Goal: Find specific page/section: Find specific page/section

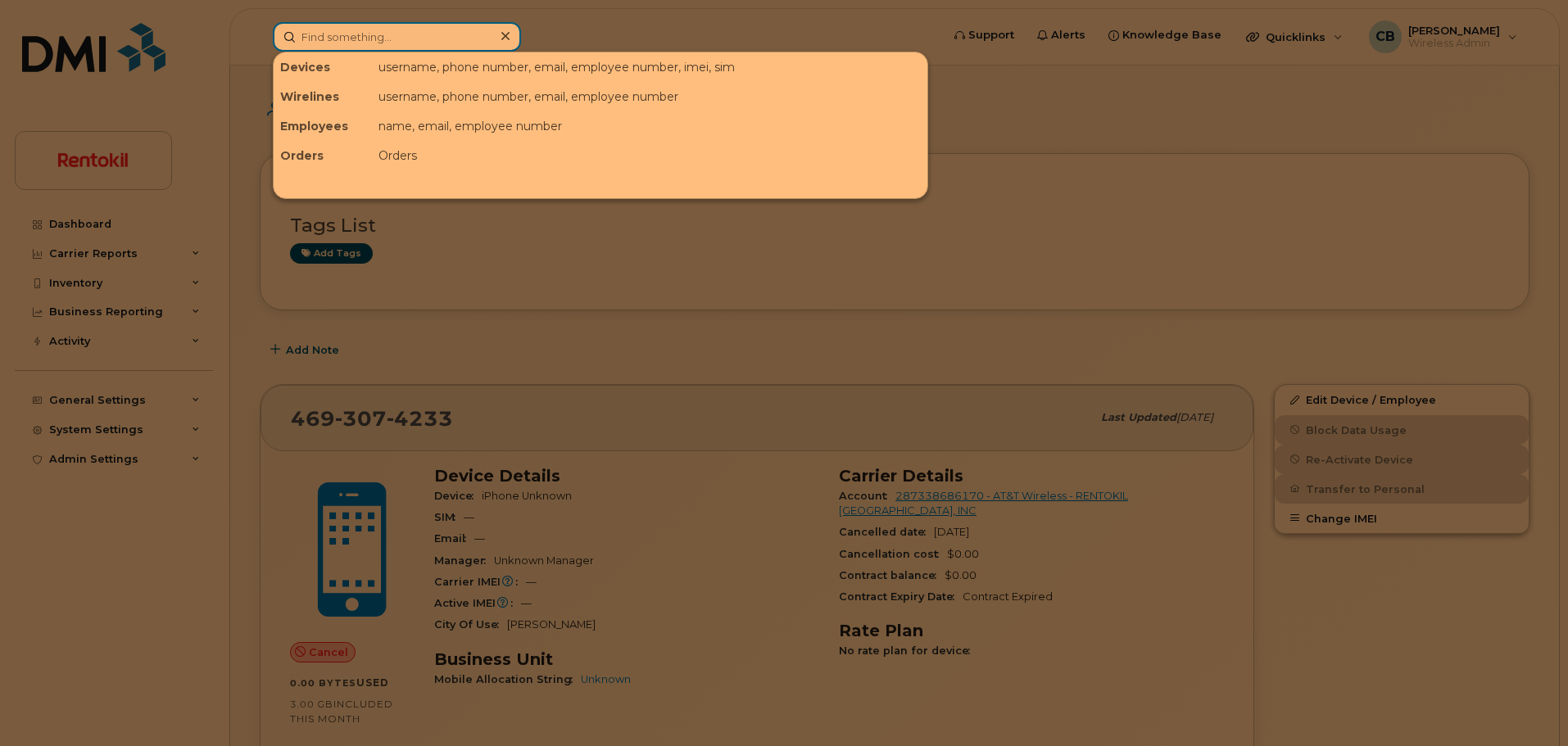
click at [425, 44] on input at bounding box center [396, 36] width 249 height 29
type input "[PERSON_NAME]"
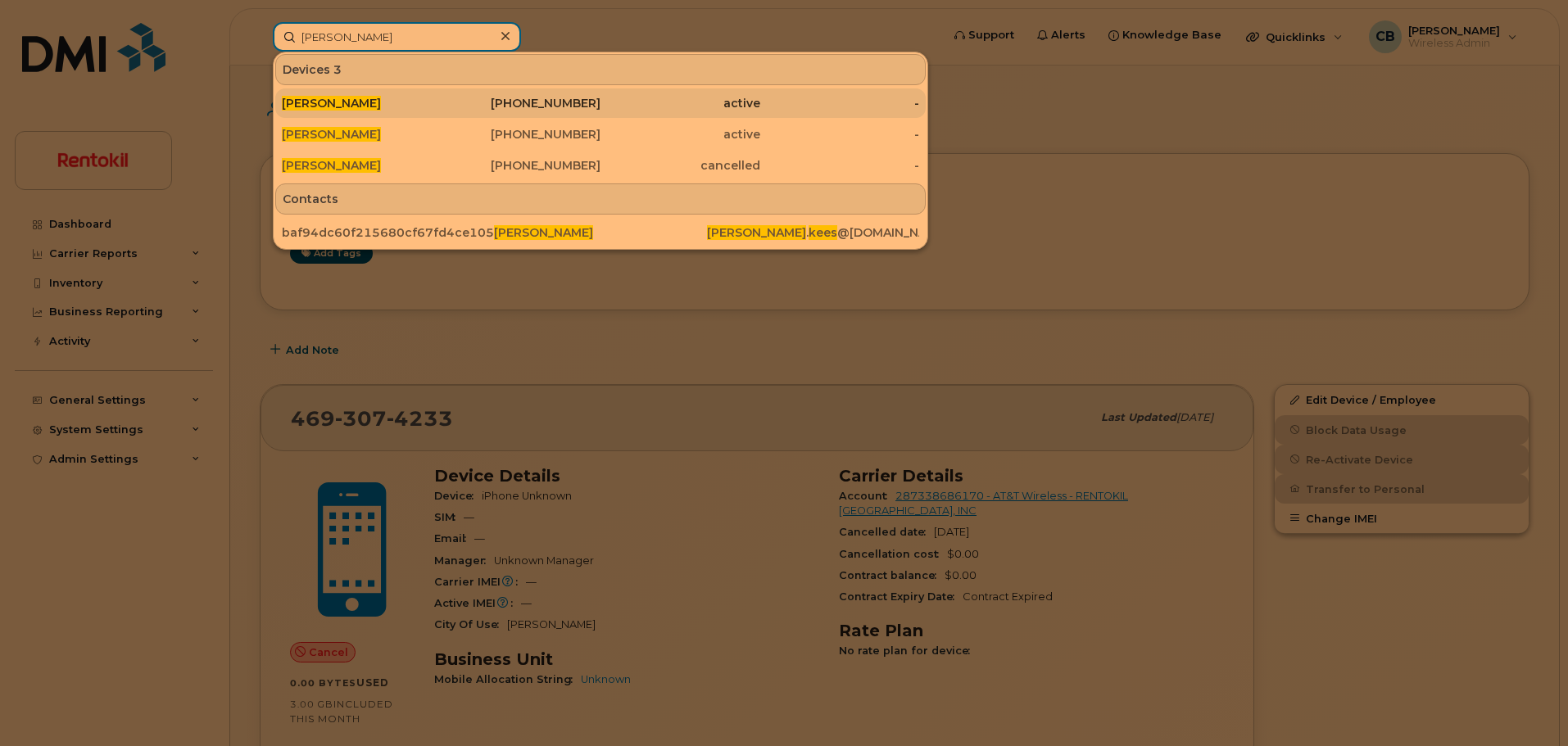
type input "[PERSON_NAME]"
click at [559, 99] on div "[PHONE_NUMBER]" at bounding box center [521, 103] width 160 height 17
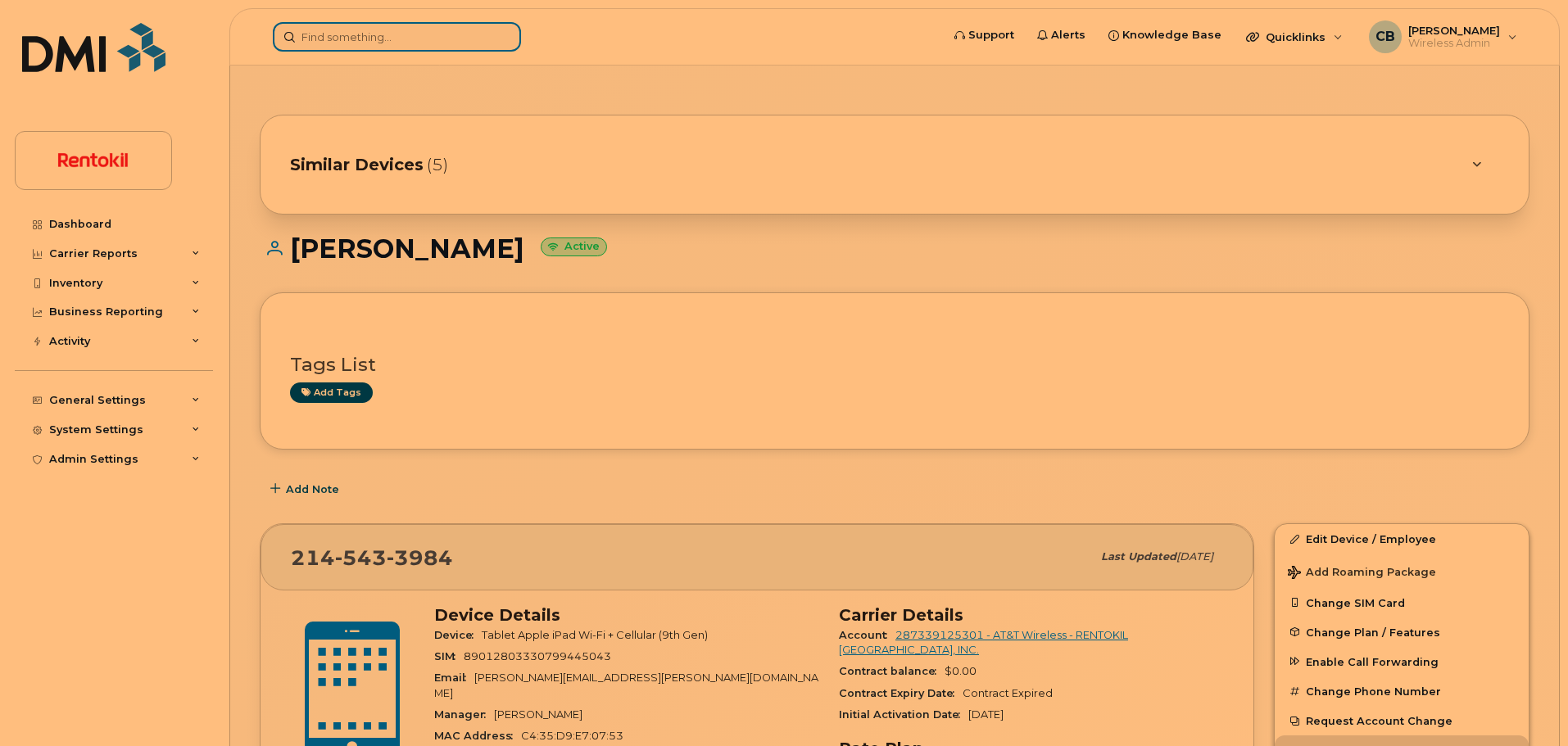
click at [391, 40] on input at bounding box center [396, 36] width 249 height 29
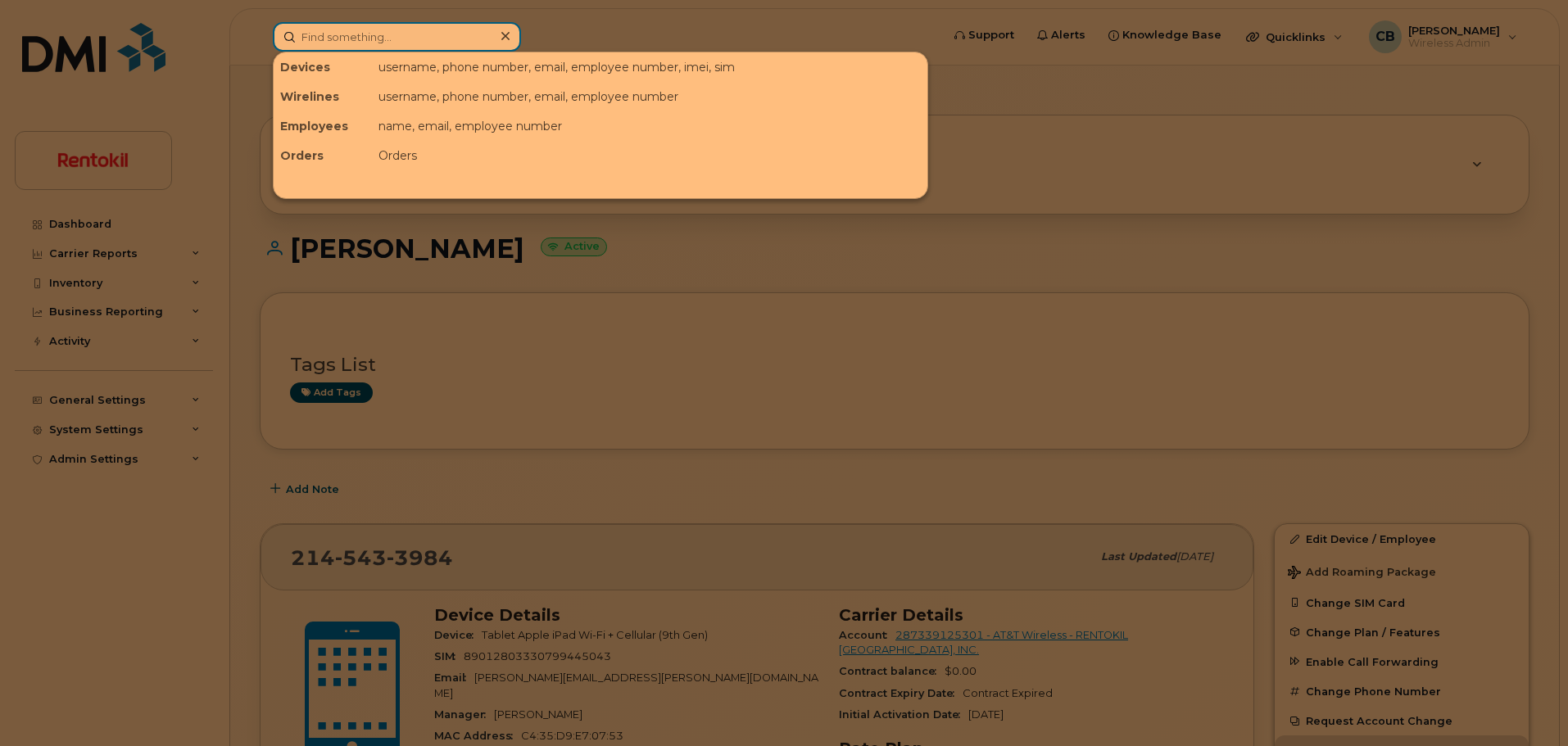
click at [391, 40] on input at bounding box center [396, 36] width 249 height 29
click at [1485, 162] on div at bounding box center [784, 373] width 1568 height 746
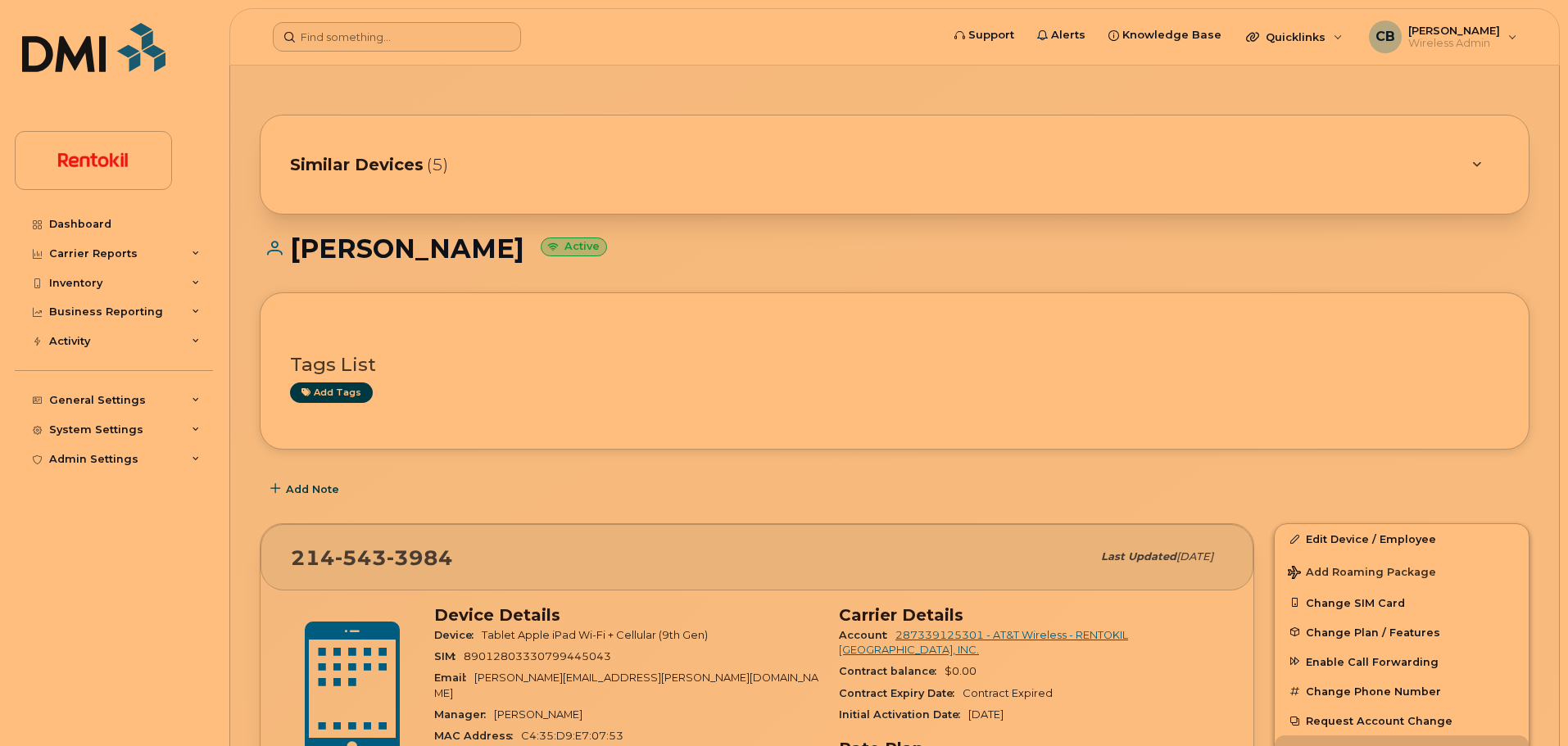
click at [1479, 163] on icon at bounding box center [1476, 165] width 9 height 11
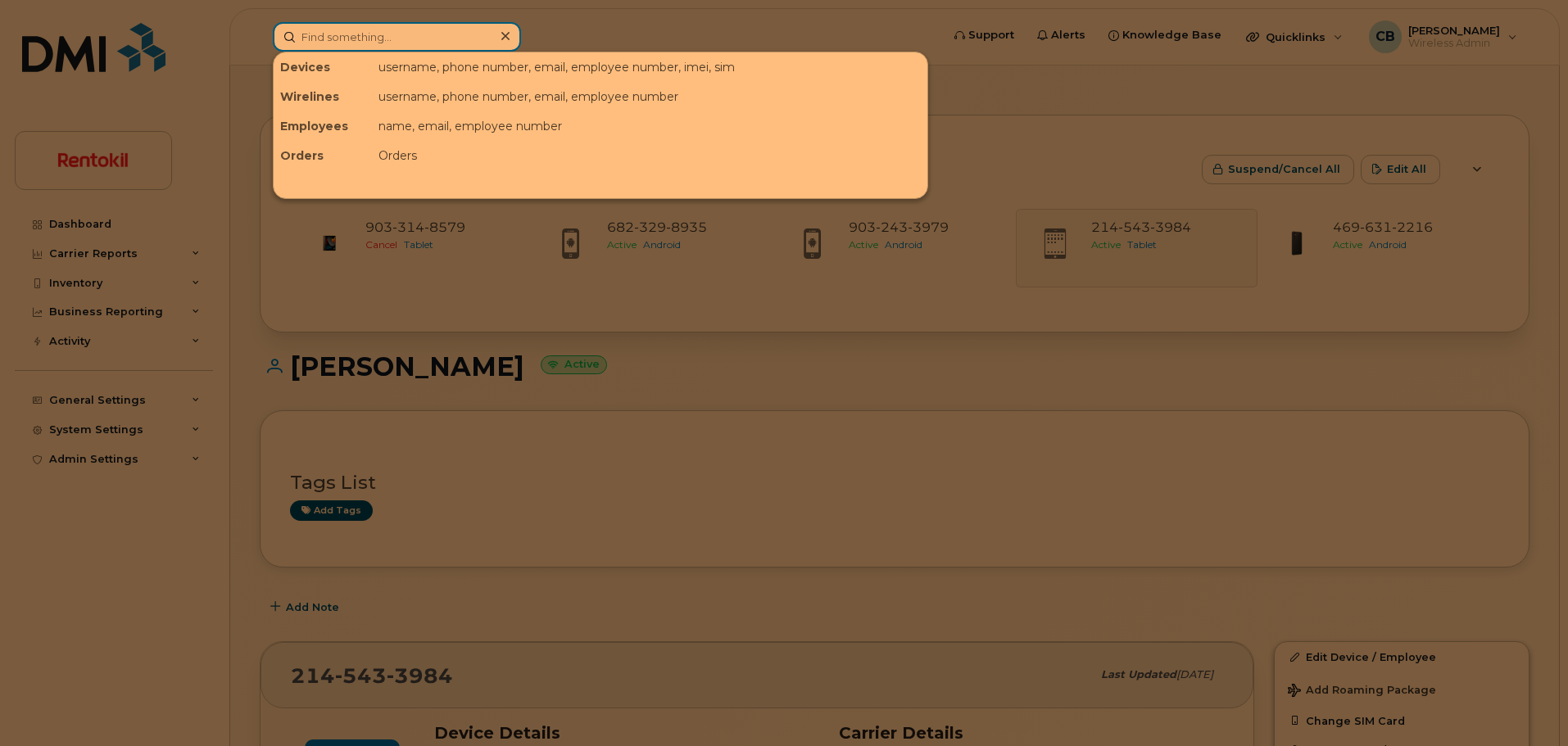
click at [355, 34] on input at bounding box center [396, 36] width 249 height 29
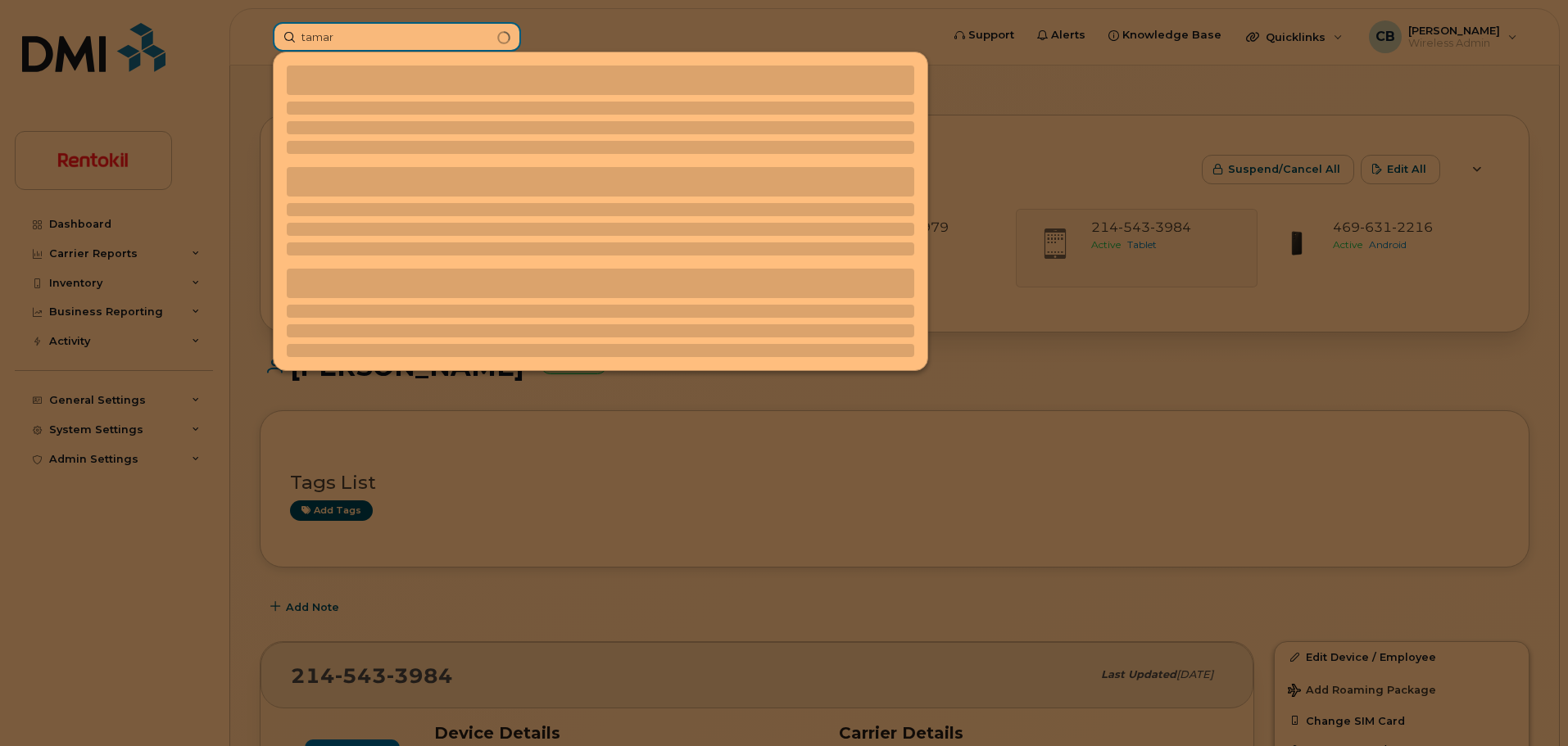
type input "[PERSON_NAME]"
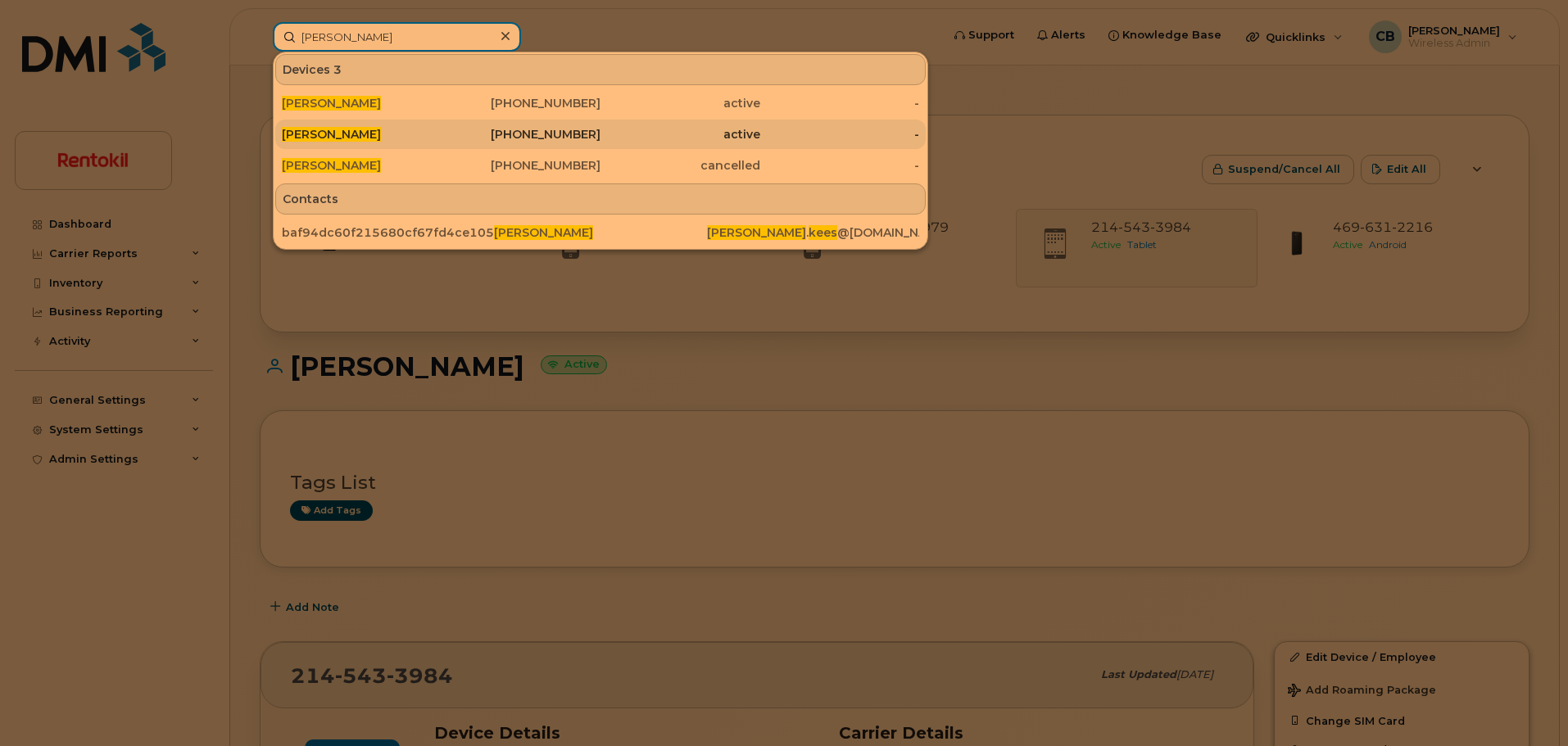
type input "[PERSON_NAME]"
click at [317, 137] on span "[PERSON_NAME]" at bounding box center [332, 134] width 99 height 15
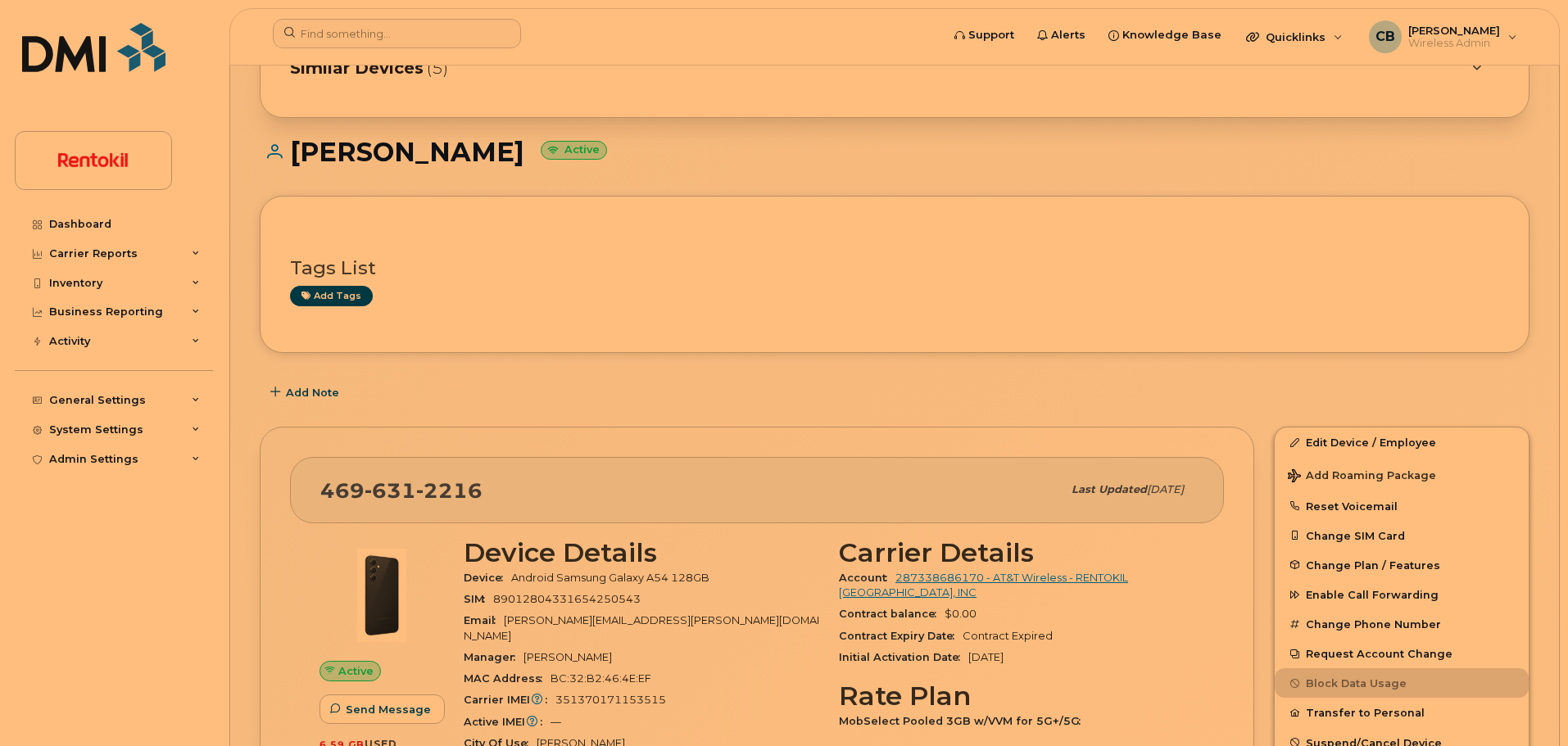
scroll to position [140, 0]
